Goal: Task Accomplishment & Management: Complete application form

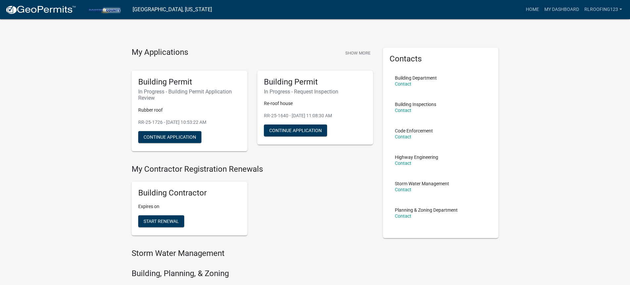
click at [49, 9] on img at bounding box center [40, 10] width 71 height 10
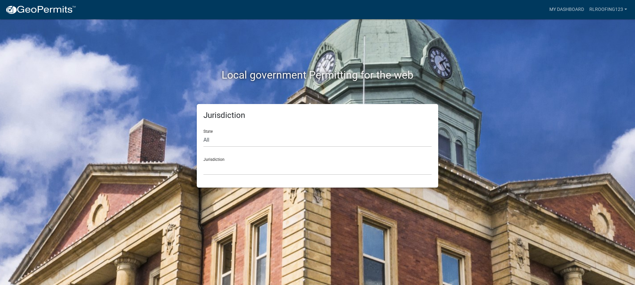
drag, startPoint x: 217, startPoint y: 129, endPoint x: 216, endPoint y: 132, distance: 3.4
click at [216, 129] on div "State All Colorado Georgia Indiana Iowa Kansas Minnesota Ohio South Carolina Wi…" at bounding box center [317, 135] width 228 height 23
click at [218, 139] on select "All Colorado Georgia Indiana Iowa Kansas Minnesota Ohio South Carolina Wisconsin" at bounding box center [317, 141] width 228 height 14
select select "Indiana"
click at [203, 134] on select "All Colorado Georgia Indiana Iowa Kansas Minnesota Ohio South Carolina Wisconsin" at bounding box center [317, 141] width 228 height 14
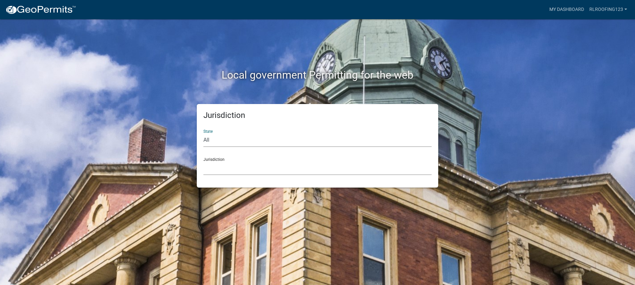
click at [232, 167] on select "City of Charlestown, Indiana City of Jeffersonville, Indiana City of Logansport…" at bounding box center [317, 169] width 228 height 14
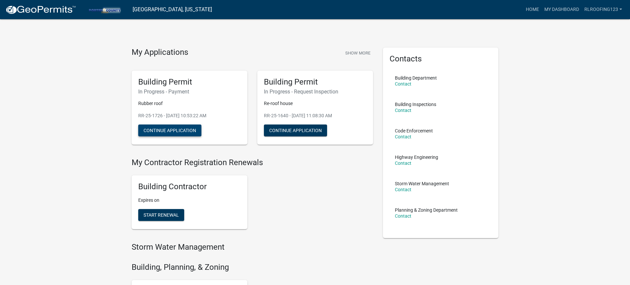
click at [177, 128] on button "Continue Application" at bounding box center [169, 131] width 63 height 12
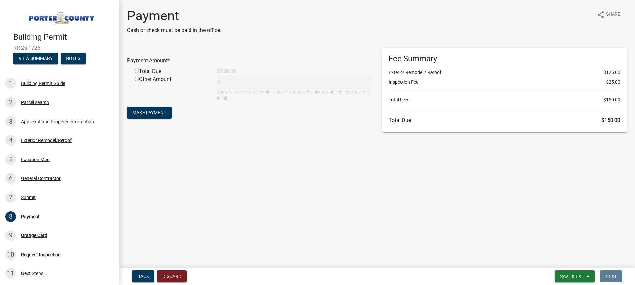
click at [137, 72] on input "radio" at bounding box center [137, 71] width 4 height 4
radio input "true"
type input "150"
click at [150, 111] on span "Make Payment" at bounding box center [149, 112] width 34 height 5
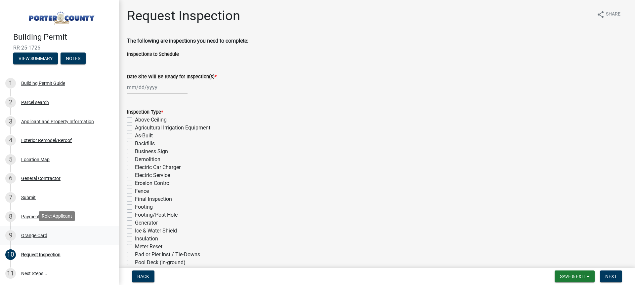
click at [42, 234] on div "Orange Card" at bounding box center [34, 236] width 26 height 5
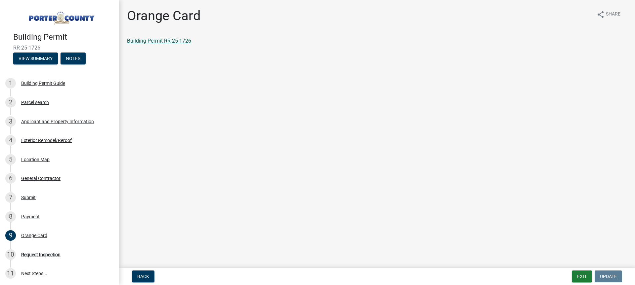
click at [175, 39] on link "Building Permit RR-25-1726" at bounding box center [159, 41] width 64 height 6
